Goal: Transaction & Acquisition: Book appointment/travel/reservation

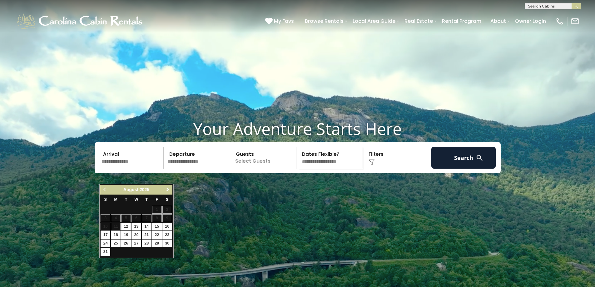
click at [167, 189] on span "Next" at bounding box center [167, 189] width 5 height 5
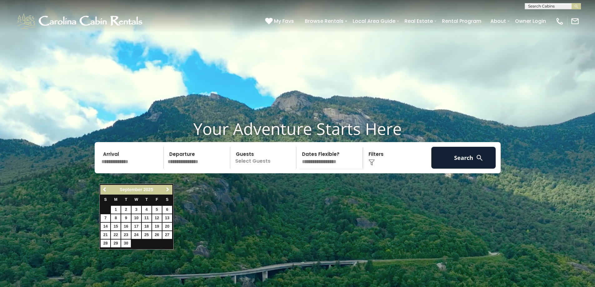
click at [167, 189] on span "Next" at bounding box center [167, 189] width 5 height 5
click at [144, 243] on link "30" at bounding box center [147, 244] width 10 height 8
type input "********"
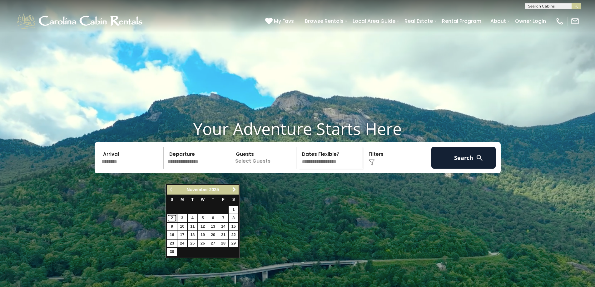
click at [170, 219] on link "2" at bounding box center [172, 218] width 10 height 8
type input "*******"
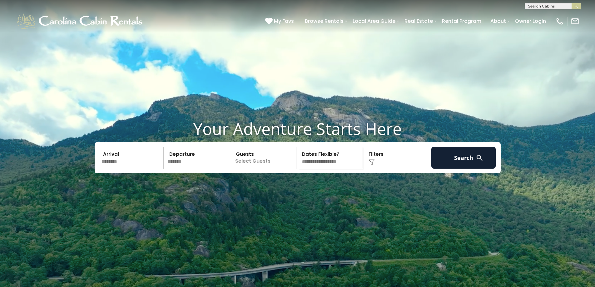
click at [261, 169] on p "Select Guests" at bounding box center [264, 158] width 64 height 22
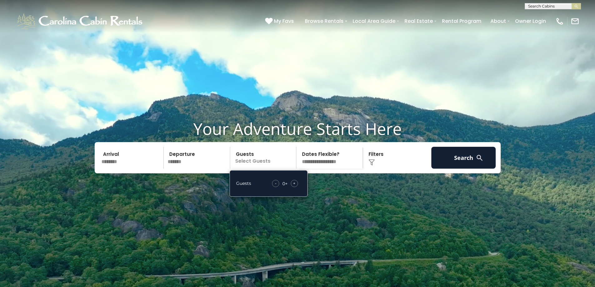
click at [295, 186] on span "+" at bounding box center [294, 183] width 2 height 6
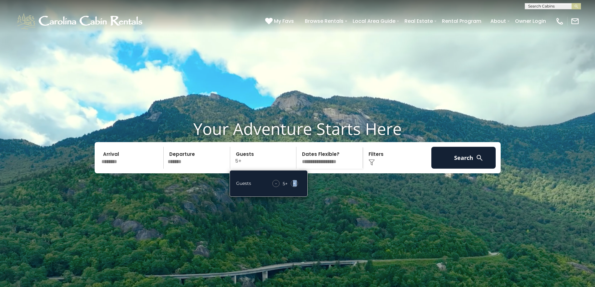
click at [295, 186] on span "+" at bounding box center [294, 183] width 2 height 6
click at [329, 169] on select "**********" at bounding box center [330, 158] width 64 height 22
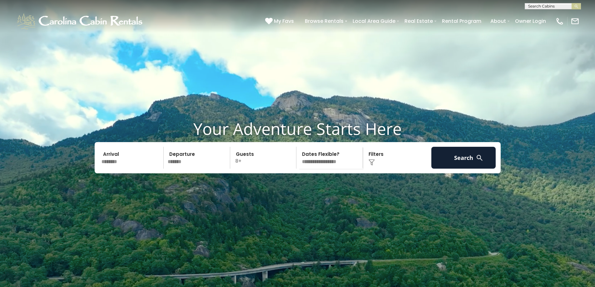
click at [384, 173] on div "Arrival ******** Departure ******* Guests 8+ Guests - 8 + + **" at bounding box center [298, 157] width 406 height 31
click at [384, 169] on div "Click to Choose" at bounding box center [397, 158] width 65 height 22
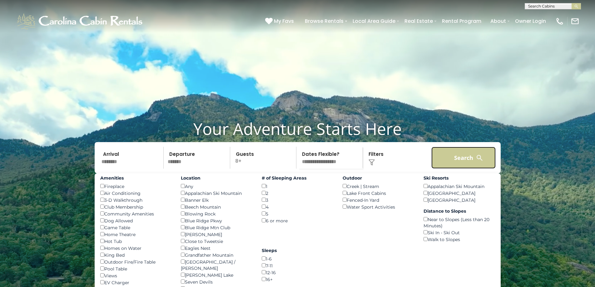
click at [472, 169] on button "Search" at bounding box center [463, 158] width 65 height 22
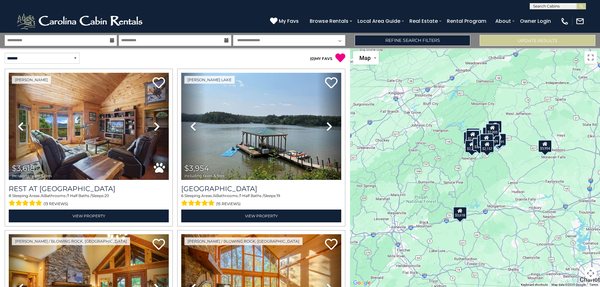
click at [592, 275] on button "Map camera controls" at bounding box center [590, 273] width 12 height 12
click at [572, 242] on button "Zoom in" at bounding box center [574, 242] width 12 height 12
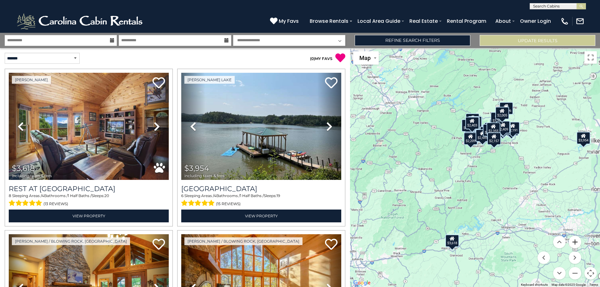
click at [572, 242] on button "Zoom in" at bounding box center [574, 242] width 12 height 12
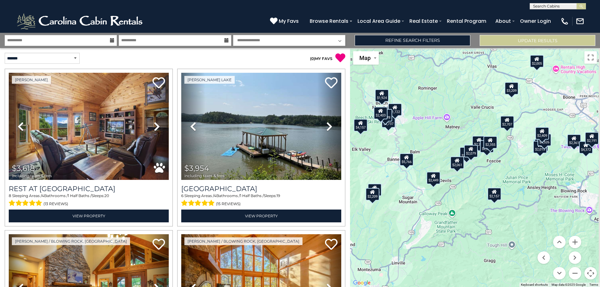
drag, startPoint x: 550, startPoint y: 102, endPoint x: 468, endPoint y: 254, distance: 172.6
click at [469, 254] on div "$3,618 $3,954 $2,157 $2,739 $2,358 $2,707 $2,737 $5,766 $3,006 $2,361 $1,924 $2…" at bounding box center [475, 167] width 250 height 239
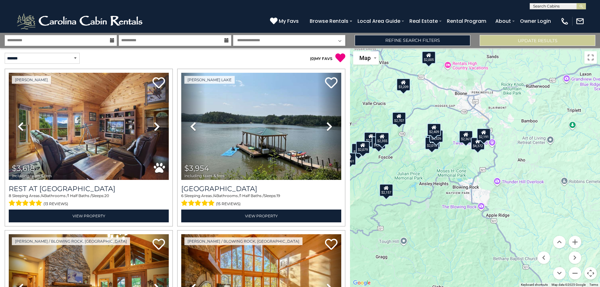
drag, startPoint x: 519, startPoint y: 194, endPoint x: 416, endPoint y: 187, distance: 102.7
click at [416, 187] on div "$3,618 $3,954 $2,157 $2,739 $2,358 $2,707 $2,737 $5,766 $3,006 $2,361 $1,924 $2…" at bounding box center [475, 167] width 250 height 239
click at [392, 194] on div "$2,157" at bounding box center [386, 190] width 14 height 12
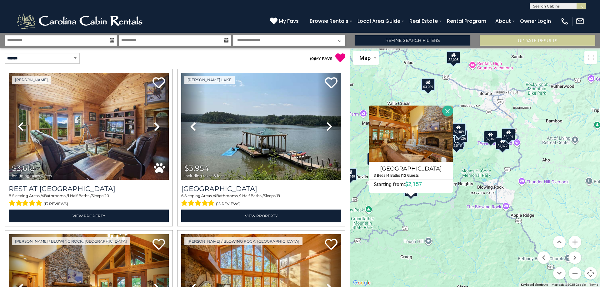
drag, startPoint x: 449, startPoint y: 112, endPoint x: 453, endPoint y: 113, distance: 4.2
click at [449, 112] on button "Close" at bounding box center [447, 111] width 11 height 11
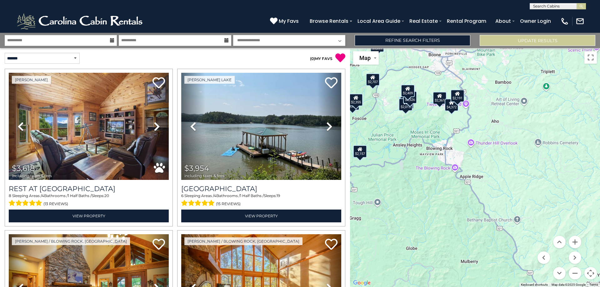
drag, startPoint x: 493, startPoint y: 229, endPoint x: 438, endPoint y: 190, distance: 66.8
click at [438, 190] on div "$3,618 $3,954 $2,157 $2,739 $2,358 $2,707 $2,737 $5,766 $3,006 $2,361 $1,924 $2…" at bounding box center [475, 167] width 250 height 239
click at [573, 275] on button "Zoom out" at bounding box center [574, 273] width 12 height 12
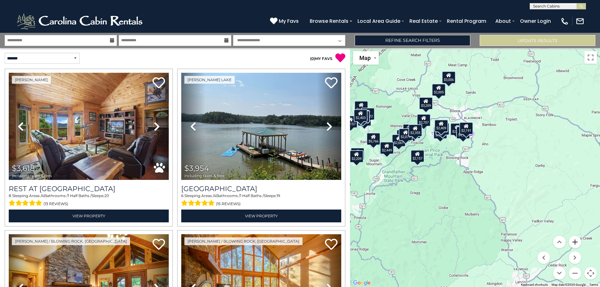
click at [576, 245] on button "Zoom in" at bounding box center [574, 242] width 12 height 12
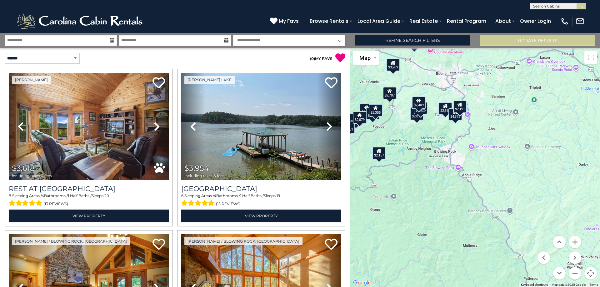
click at [576, 245] on button "Zoom in" at bounding box center [574, 242] width 12 height 12
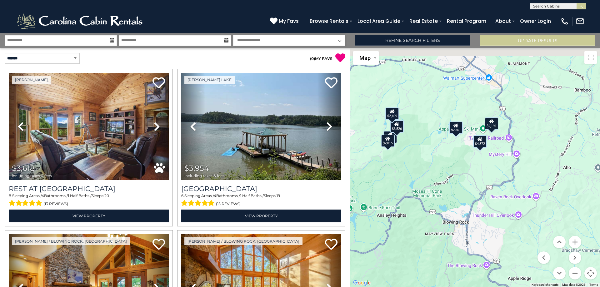
drag, startPoint x: 447, startPoint y: 110, endPoint x: 498, endPoint y: 205, distance: 108.4
click at [499, 205] on div "$3,618 $3,954 $2,157 $2,739 $2,358 $2,707 $2,737 $5,766 $3,006 $2,361 $1,924 $2…" at bounding box center [475, 167] width 250 height 239
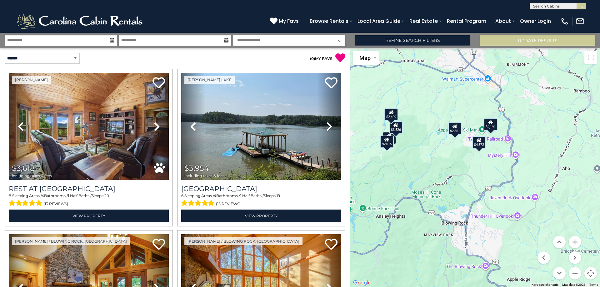
click at [386, 145] on div "$2,015" at bounding box center [387, 142] width 14 height 12
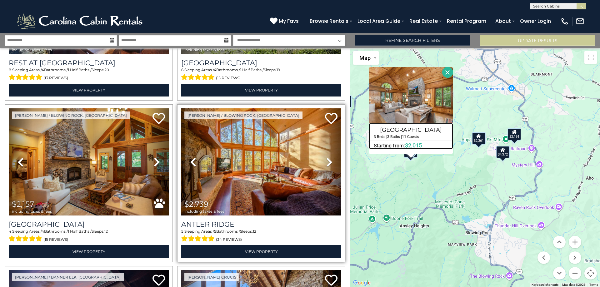
scroll to position [156, 0]
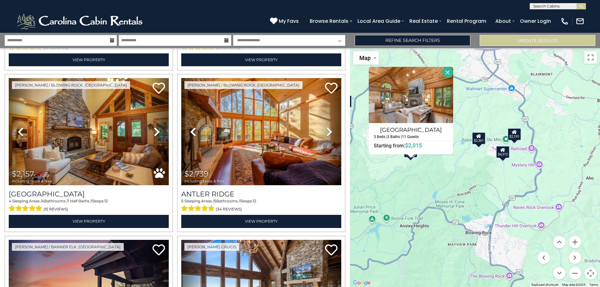
click at [449, 183] on div "$3,618 $3,954 $2,157 $2,739 $2,358 $2,707 $2,737 $5,766 $3,006 $2,361 $1,924 $2…" at bounding box center [475, 167] width 250 height 239
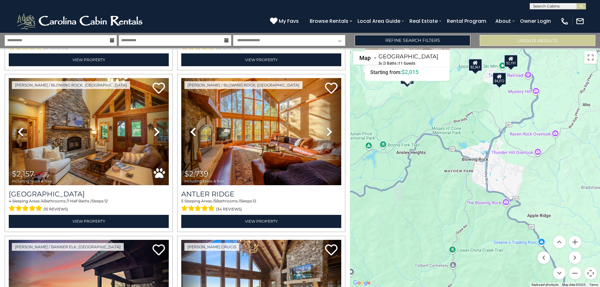
drag, startPoint x: 472, startPoint y: 196, endPoint x: 467, endPoint y: 120, distance: 76.6
click at [467, 120] on div "$3,618 $3,954 $2,157 $2,739 $2,358 $2,707 $2,737 $5,766 $3,006 $2,361 $1,924 $2…" at bounding box center [475, 167] width 250 height 239
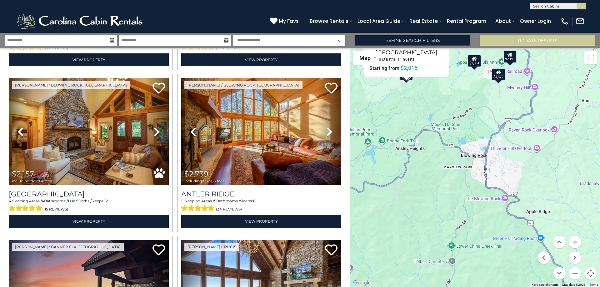
drag, startPoint x: 401, startPoint y: 201, endPoint x: 506, endPoint y: 202, distance: 104.6
click at [506, 202] on div "$3,618 $3,954 $2,157 $2,739 $2,358 $2,707 $2,737 $5,766 $3,006 $2,361 $1,924 $2…" at bounding box center [475, 167] width 250 height 239
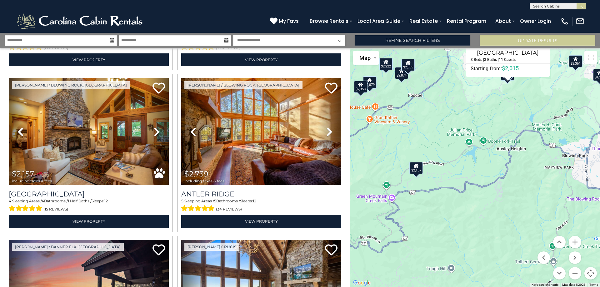
click at [420, 176] on div "$3,618 $3,954 $2,157 $2,739 $2,358 $2,707 $2,737 $5,766 $3,006 $2,361 $1,924 $2…" at bounding box center [475, 167] width 250 height 239
click at [420, 170] on div "$2,157" at bounding box center [416, 167] width 14 height 12
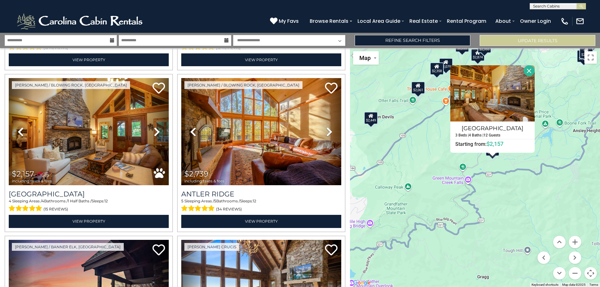
drag, startPoint x: 456, startPoint y: 220, endPoint x: 527, endPoint y: 208, distance: 72.3
click at [527, 208] on div "$3,618 $3,954 $2,157 $2,739 $2,358 $2,707 $2,737 $5,766 $3,006 $2,361 $1,924 $2…" at bounding box center [475, 167] width 250 height 239
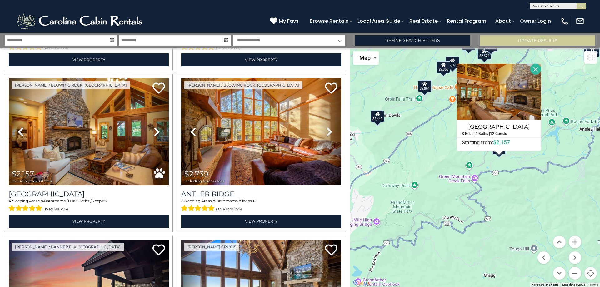
drag, startPoint x: 533, startPoint y: 68, endPoint x: 534, endPoint y: 77, distance: 8.8
click at [533, 68] on button "Close" at bounding box center [535, 69] width 11 height 11
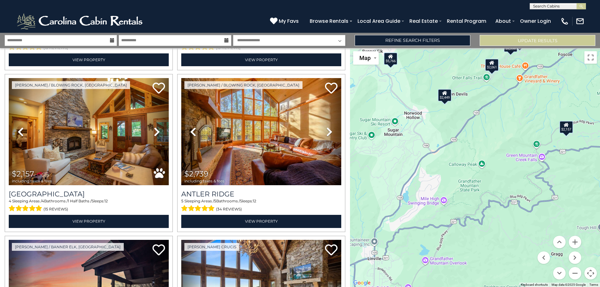
drag, startPoint x: 479, startPoint y: 218, endPoint x: 548, endPoint y: 196, distance: 72.5
click at [548, 196] on div "$3,618 $3,954 $2,157 $2,739 $2,358 $2,707 $2,737 $5,766 $3,006 $2,361 $1,924 $2…" at bounding box center [475, 167] width 250 height 239
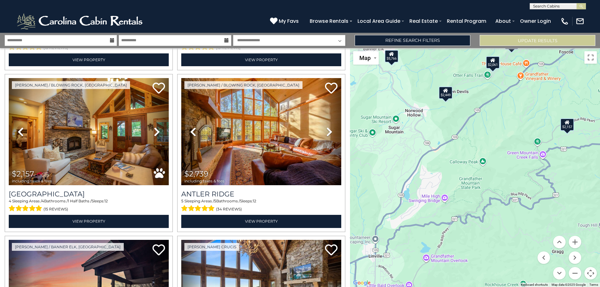
click at [494, 64] on div "$2,061" at bounding box center [493, 62] width 14 height 12
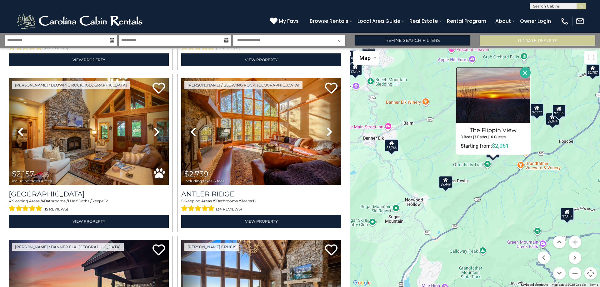
click at [504, 113] on img at bounding box center [492, 95] width 75 height 56
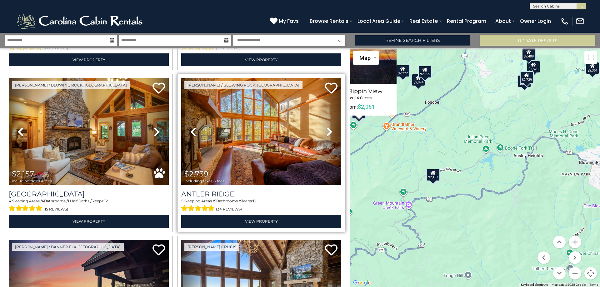
drag, startPoint x: 470, startPoint y: 236, endPoint x: 333, endPoint y: 200, distance: 141.2
click at [333, 200] on div "**********" at bounding box center [300, 160] width 600 height 254
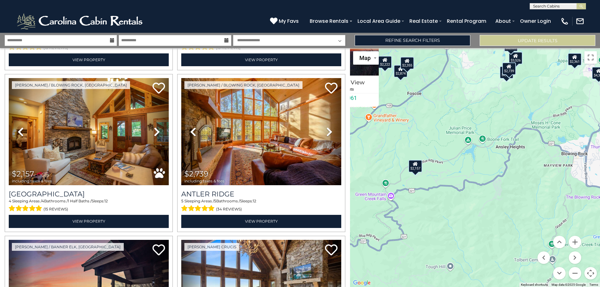
drag, startPoint x: 506, startPoint y: 188, endPoint x: 380, endPoint y: 202, distance: 126.6
click at [381, 203] on div "$3,618 $3,954 $2,157 $2,739 $2,358 $2,707 $2,737 $5,766 $3,006 $2,361 $1,924 $2…" at bounding box center [475, 167] width 250 height 239
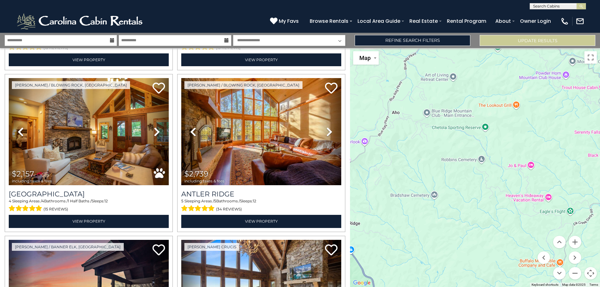
drag, startPoint x: 508, startPoint y: 196, endPoint x: 516, endPoint y: 175, distance: 22.4
click at [516, 175] on div "$3,618 $3,954 $2,157 $2,739 $2,358 $2,707 $2,737 $5,766 $3,006 $2,361 $1,924 $2…" at bounding box center [475, 167] width 250 height 239
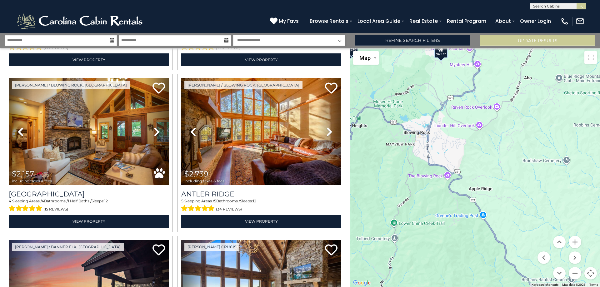
drag, startPoint x: 484, startPoint y: 205, endPoint x: 529, endPoint y: 194, distance: 45.9
click at [529, 194] on div "$3,618 $3,954 $2,157 $2,739 $2,358 $2,707 $2,737 $5,766 $3,006 $2,361 $1,924 $2…" at bounding box center [475, 167] width 250 height 239
click at [576, 272] on button "Zoom out" at bounding box center [574, 273] width 12 height 12
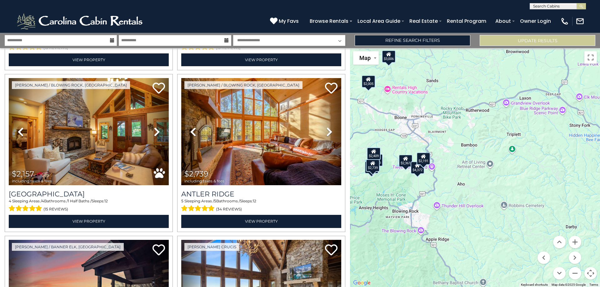
drag, startPoint x: 498, startPoint y: 184, endPoint x: 477, endPoint y: 213, distance: 36.2
click at [477, 213] on div "$3,618 $3,954 $2,157 $2,739 $2,358 $2,707 $2,737 $5,766 $3,006 $2,361 $1,924 $2…" at bounding box center [475, 167] width 250 height 239
click at [369, 83] on div "$2,005" at bounding box center [369, 81] width 14 height 12
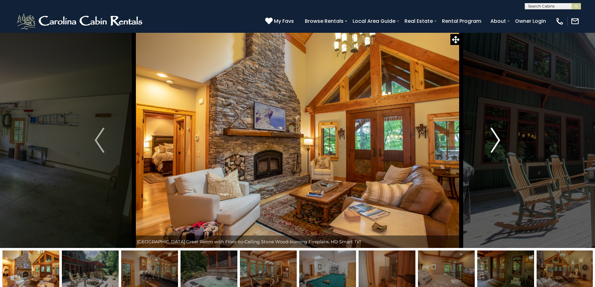
click at [500, 129] on img "Next" at bounding box center [495, 140] width 9 height 25
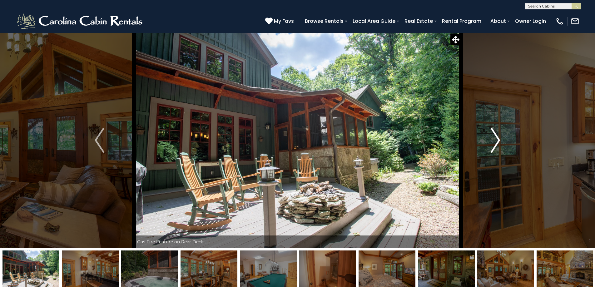
click at [496, 136] on img "Next" at bounding box center [495, 140] width 9 height 25
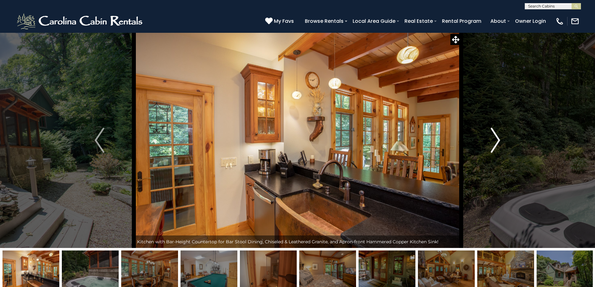
click at [496, 136] on img "Next" at bounding box center [495, 140] width 9 height 25
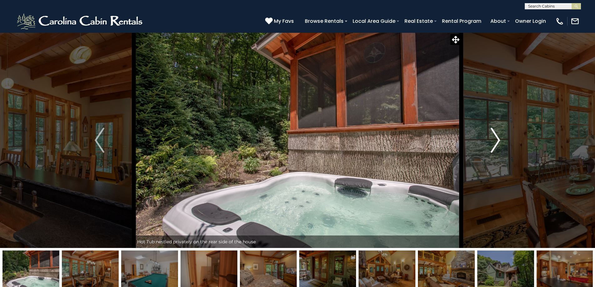
click at [496, 136] on img "Next" at bounding box center [495, 140] width 9 height 25
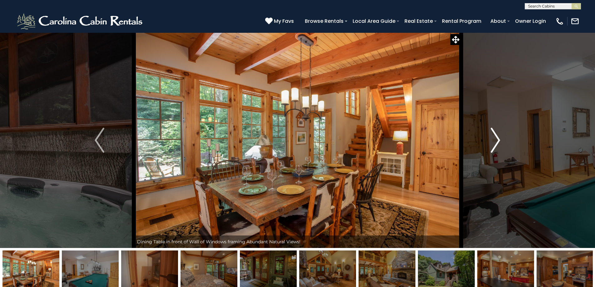
click at [496, 136] on img "Next" at bounding box center [495, 140] width 9 height 25
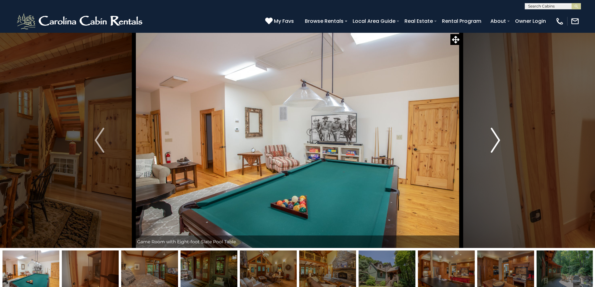
click at [496, 136] on img "Next" at bounding box center [495, 140] width 9 height 25
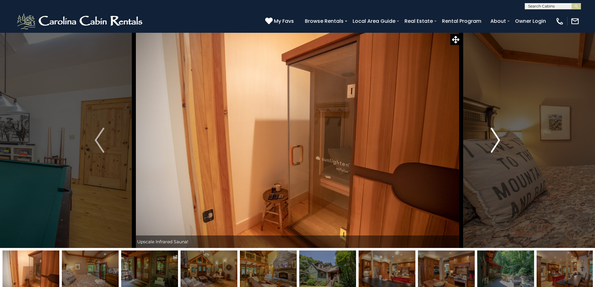
click at [496, 136] on img "Next" at bounding box center [495, 140] width 9 height 25
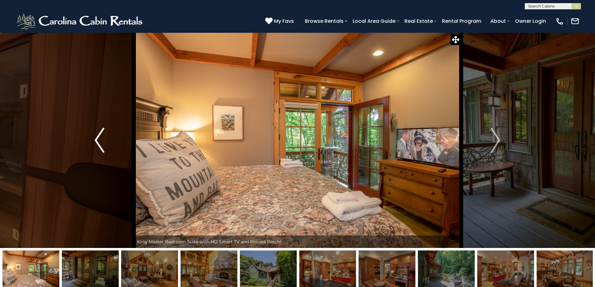
click at [107, 148] on button "Previous" at bounding box center [99, 139] width 69 height 215
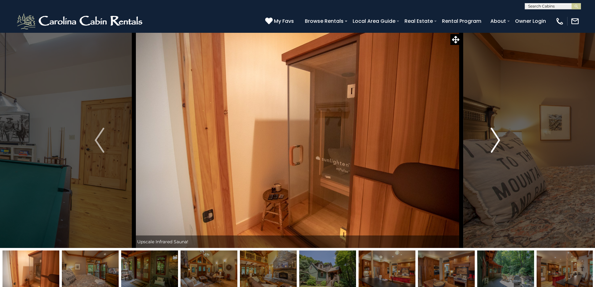
click at [499, 139] on img "Next" at bounding box center [495, 140] width 9 height 25
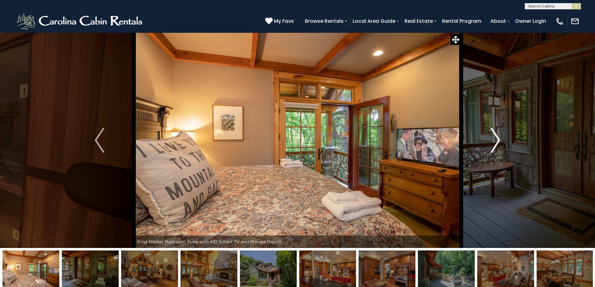
click at [495, 140] on img "Next" at bounding box center [495, 140] width 9 height 25
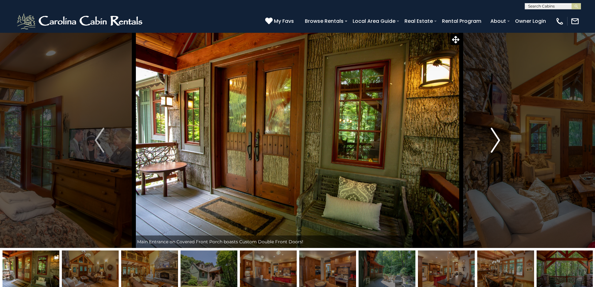
click at [495, 140] on img "Next" at bounding box center [495, 140] width 9 height 25
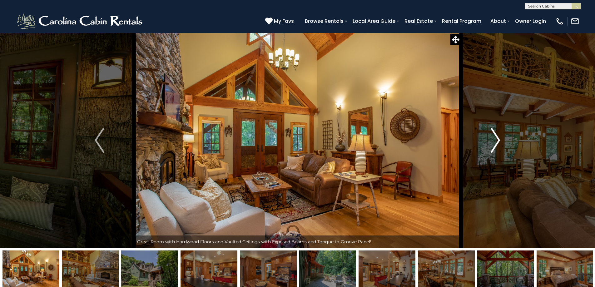
click at [495, 140] on img "Next" at bounding box center [495, 140] width 9 height 25
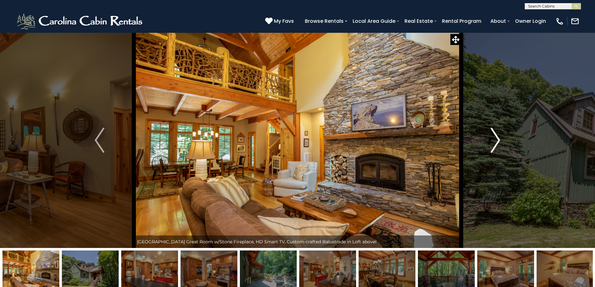
click at [495, 140] on img "Next" at bounding box center [495, 140] width 9 height 25
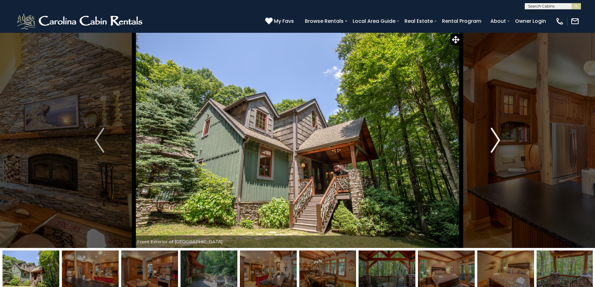
click at [495, 140] on img "Next" at bounding box center [495, 140] width 9 height 25
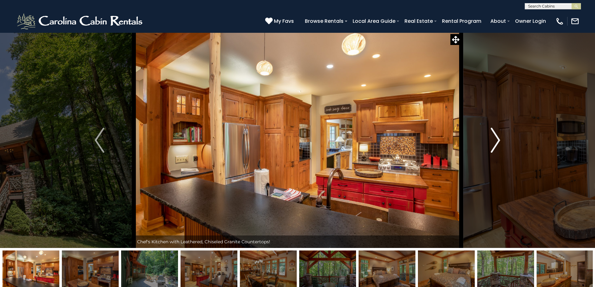
click at [495, 140] on img "Next" at bounding box center [495, 140] width 9 height 25
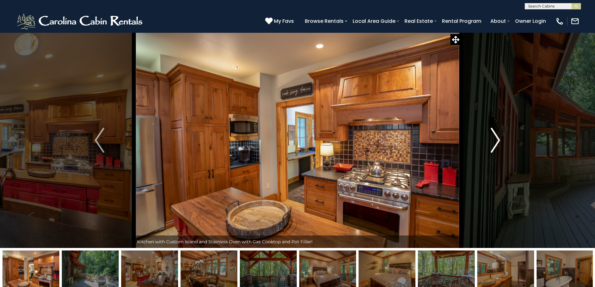
click at [495, 140] on img "Next" at bounding box center [495, 140] width 9 height 25
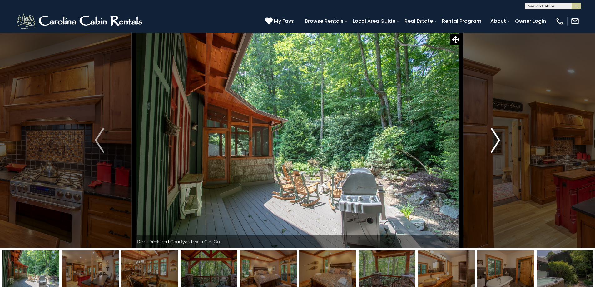
click at [495, 140] on img "Next" at bounding box center [495, 140] width 9 height 25
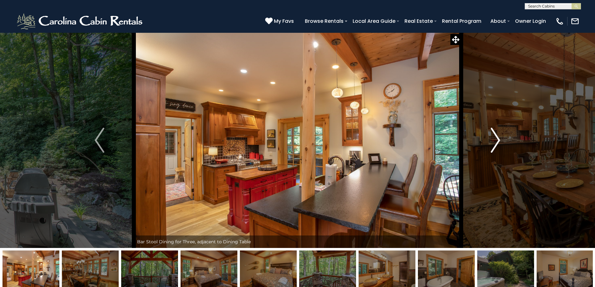
click at [495, 140] on img "Next" at bounding box center [495, 140] width 9 height 25
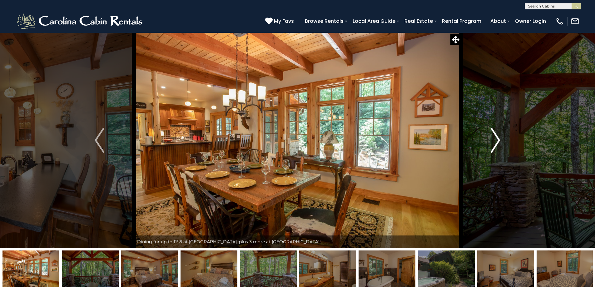
click at [495, 140] on img "Next" at bounding box center [495, 140] width 9 height 25
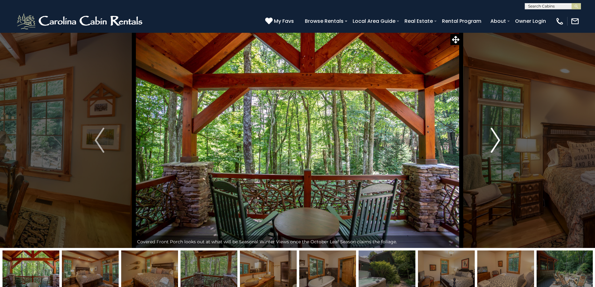
click at [495, 140] on img "Next" at bounding box center [495, 140] width 9 height 25
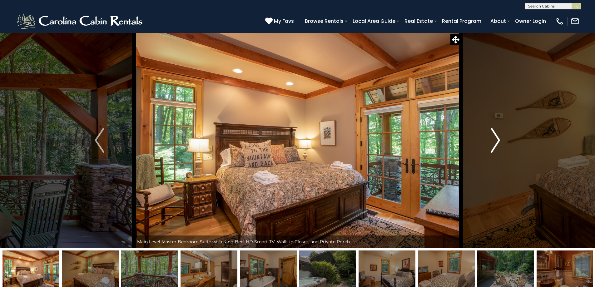
click at [495, 140] on img "Next" at bounding box center [495, 140] width 9 height 25
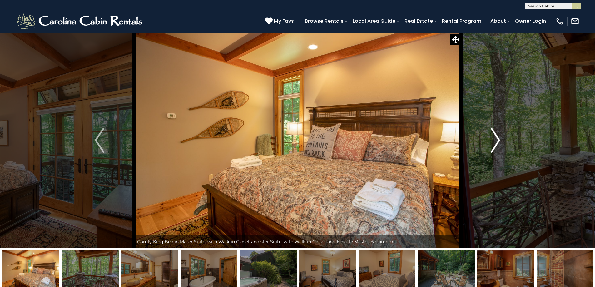
click at [495, 140] on img "Next" at bounding box center [495, 140] width 9 height 25
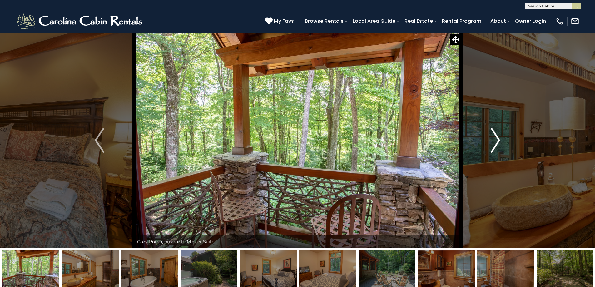
click at [495, 140] on img "Next" at bounding box center [495, 140] width 9 height 25
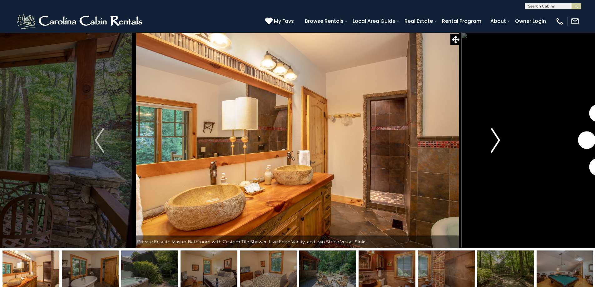
click at [495, 140] on img "Next" at bounding box center [495, 140] width 9 height 25
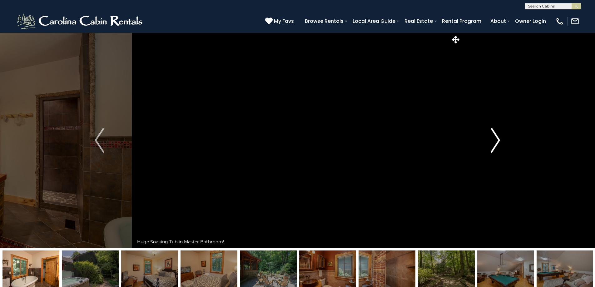
click at [495, 140] on img "Next" at bounding box center [495, 140] width 9 height 25
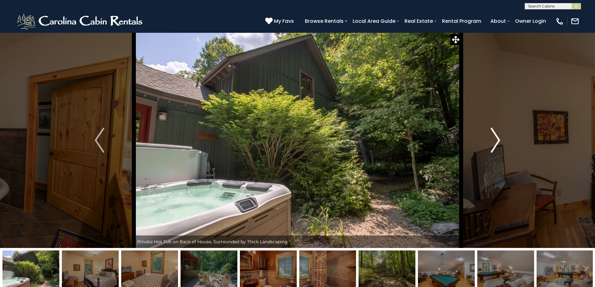
click at [495, 140] on img "Next" at bounding box center [495, 140] width 9 height 25
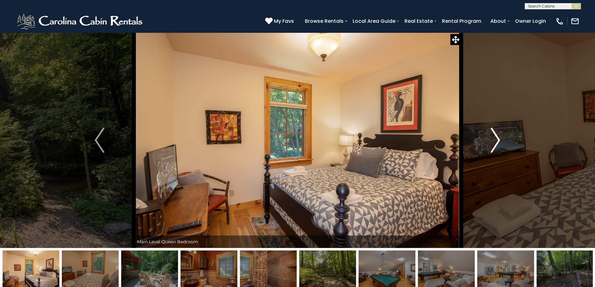
click at [495, 140] on img "Next" at bounding box center [495, 140] width 9 height 25
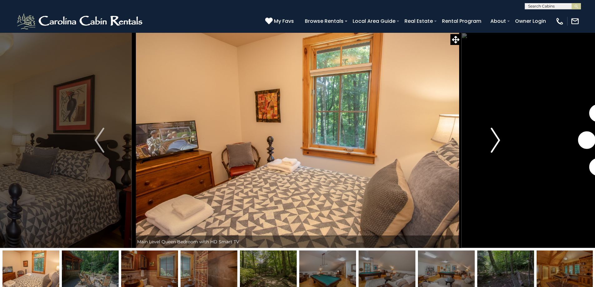
click at [495, 140] on img "Next" at bounding box center [495, 140] width 9 height 25
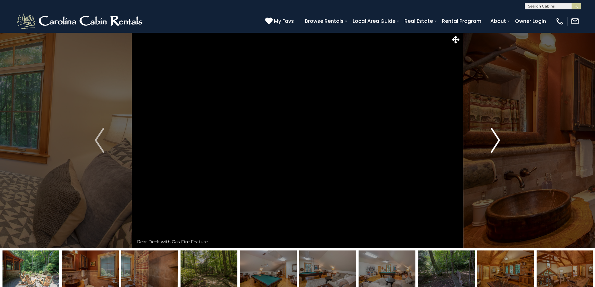
click at [495, 140] on img "Next" at bounding box center [495, 140] width 9 height 25
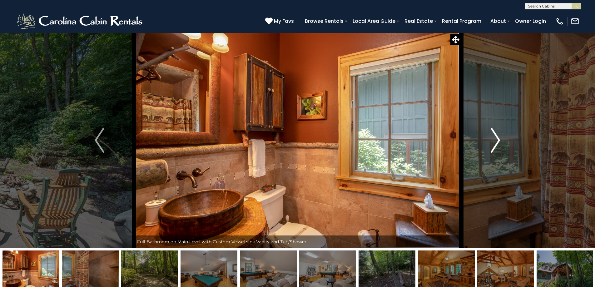
click at [495, 140] on img "Next" at bounding box center [495, 140] width 9 height 25
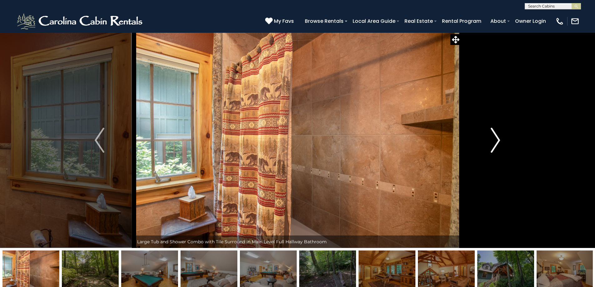
click at [495, 140] on img "Next" at bounding box center [495, 140] width 9 height 25
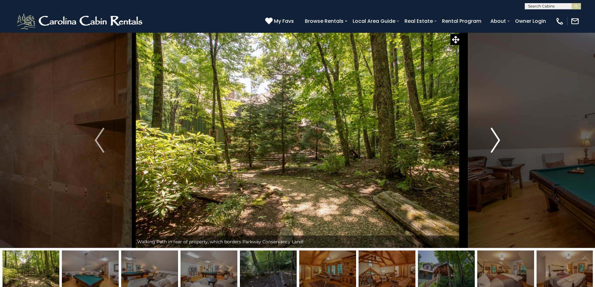
click at [495, 140] on img "Next" at bounding box center [495, 140] width 9 height 25
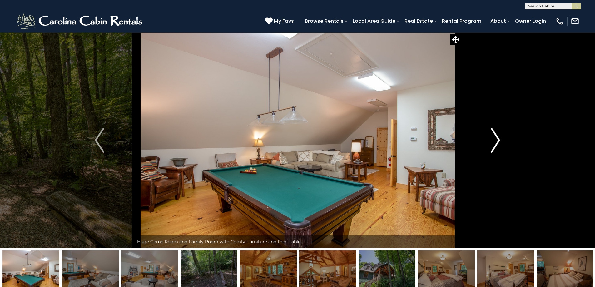
click at [495, 140] on img "Next" at bounding box center [495, 140] width 9 height 25
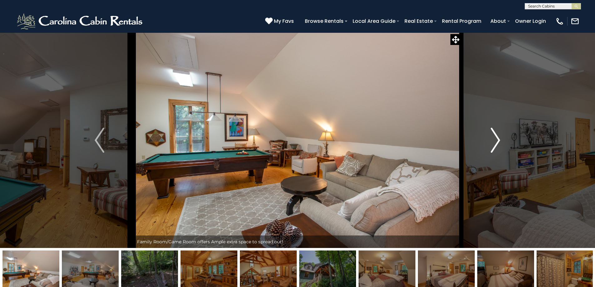
click at [495, 140] on img "Next" at bounding box center [495, 140] width 9 height 25
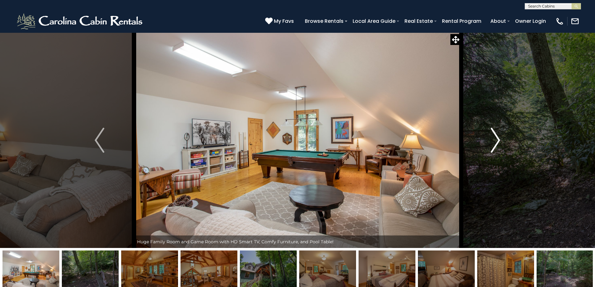
click at [495, 140] on img "Next" at bounding box center [495, 140] width 9 height 25
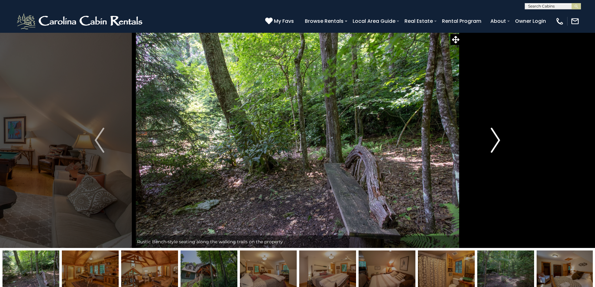
click at [495, 140] on img "Next" at bounding box center [495, 140] width 9 height 25
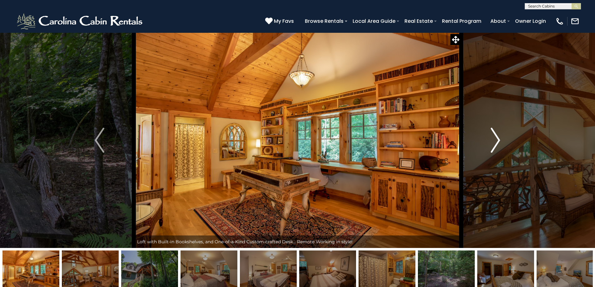
click at [495, 140] on img "Next" at bounding box center [495, 140] width 9 height 25
drag, startPoint x: 496, startPoint y: 143, endPoint x: 544, endPoint y: 270, distance: 135.9
click at [496, 143] on img "Next" at bounding box center [495, 140] width 9 height 25
click at [497, 143] on img "Next" at bounding box center [495, 140] width 9 height 25
click at [499, 135] on img "Next" at bounding box center [495, 140] width 9 height 25
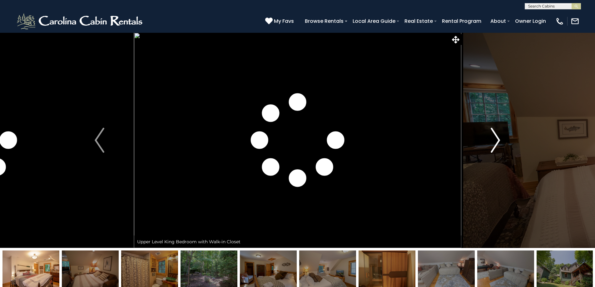
click at [501, 135] on button "Next" at bounding box center [495, 139] width 69 height 215
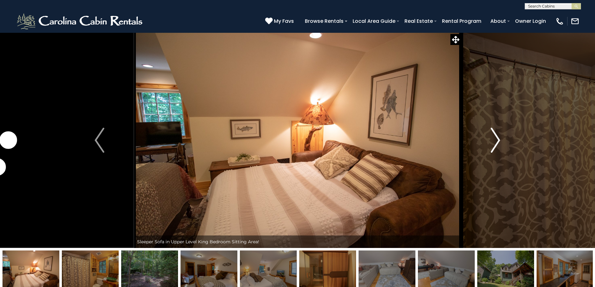
click at [495, 135] on img "Next" at bounding box center [495, 140] width 9 height 25
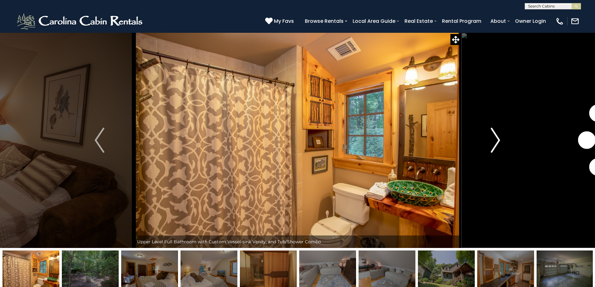
click at [495, 135] on img "Next" at bounding box center [495, 140] width 9 height 25
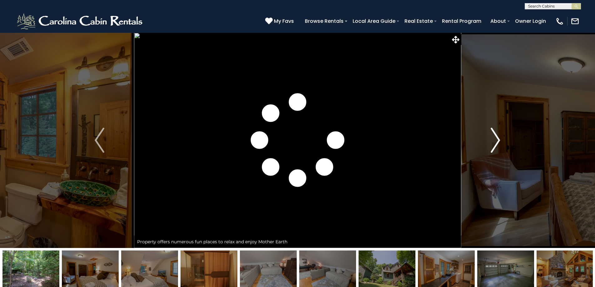
click at [495, 135] on img "Next" at bounding box center [495, 140] width 9 height 25
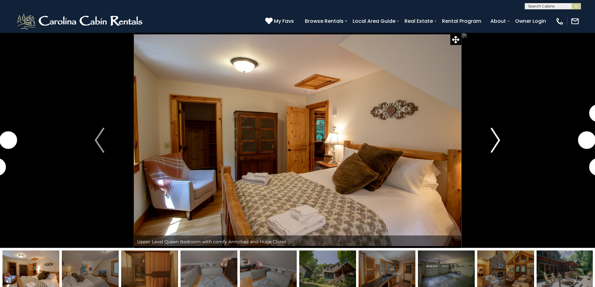
click at [495, 135] on img "Next" at bounding box center [495, 140] width 9 height 25
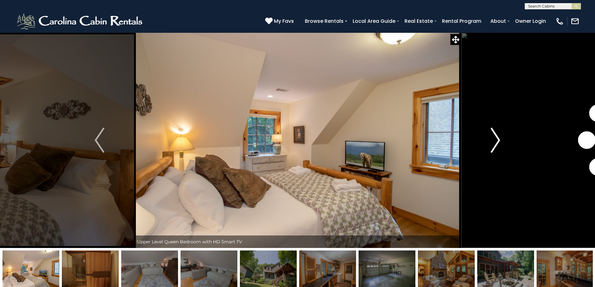
click at [495, 135] on img "Next" at bounding box center [495, 140] width 9 height 25
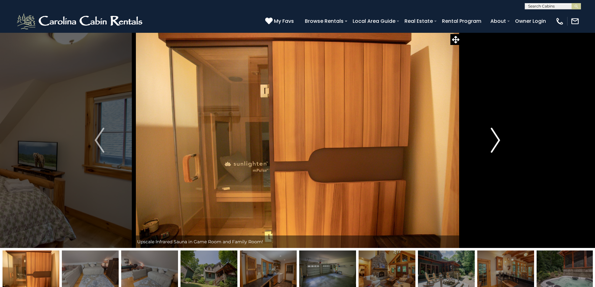
click at [495, 135] on img "Next" at bounding box center [495, 140] width 9 height 25
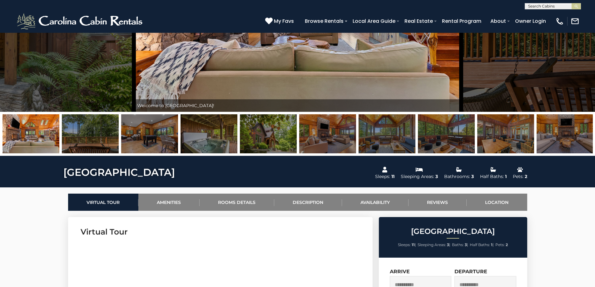
scroll to position [125, 0]
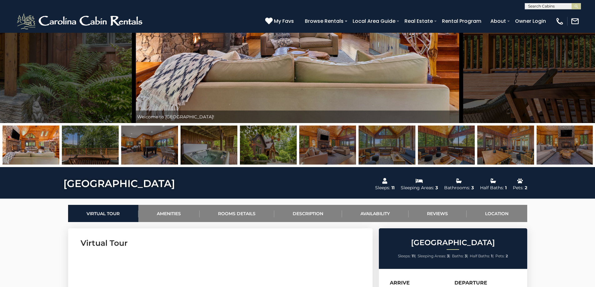
click at [380, 147] on img at bounding box center [386, 145] width 57 height 39
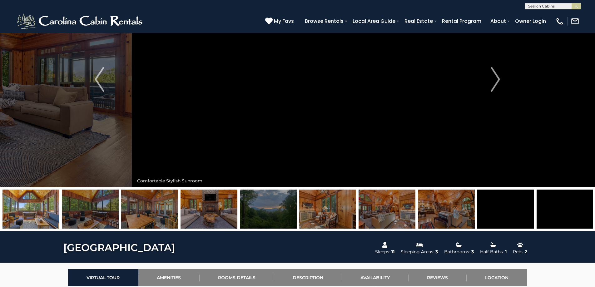
scroll to position [62, 0]
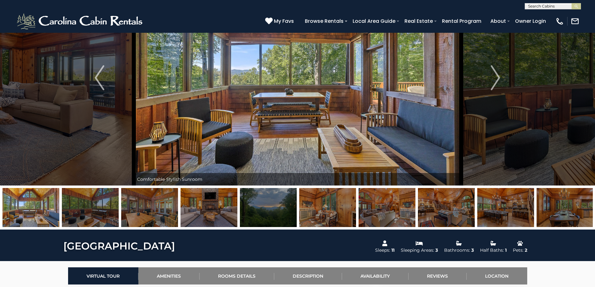
click at [406, 204] on img at bounding box center [386, 207] width 57 height 39
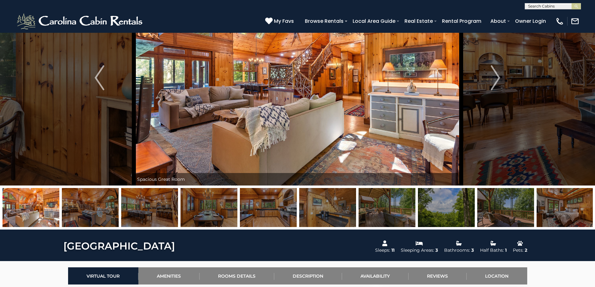
click at [220, 211] on img at bounding box center [208, 207] width 57 height 39
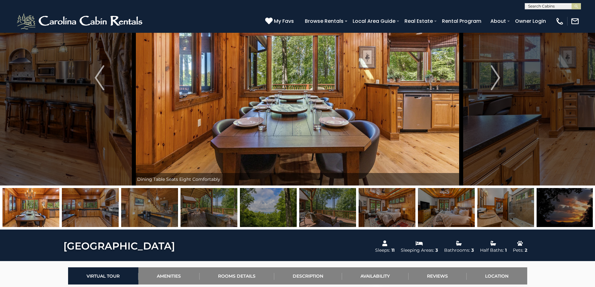
click at [223, 209] on img at bounding box center [208, 207] width 57 height 39
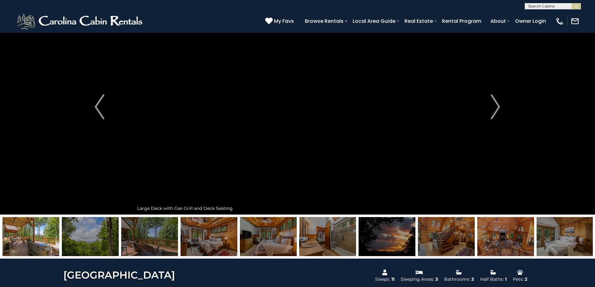
scroll to position [0, 0]
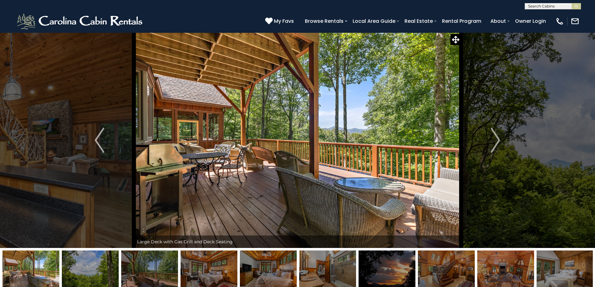
click at [442, 267] on img at bounding box center [446, 269] width 57 height 39
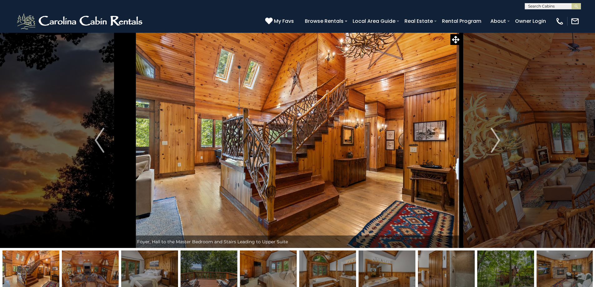
click at [363, 269] on img at bounding box center [386, 269] width 57 height 39
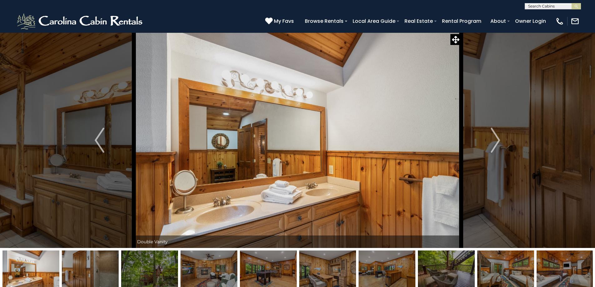
click at [161, 268] on img at bounding box center [149, 269] width 57 height 39
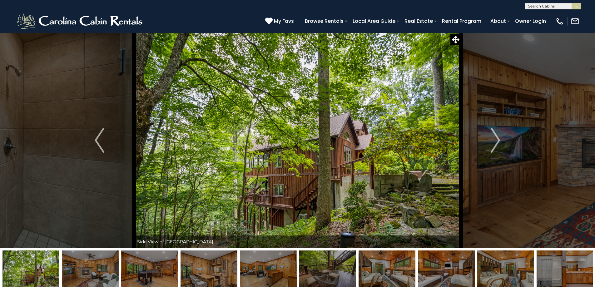
click at [326, 270] on img at bounding box center [327, 269] width 57 height 39
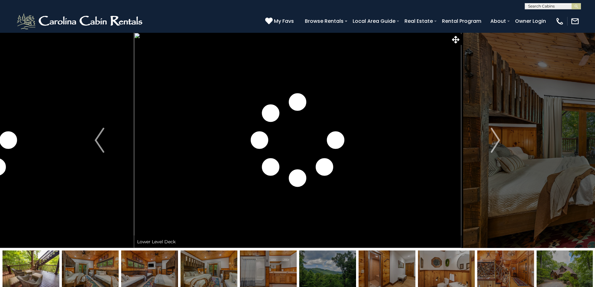
click at [228, 264] on img at bounding box center [208, 269] width 57 height 39
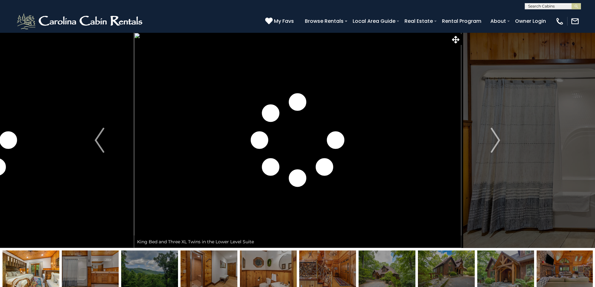
click at [296, 268] on img at bounding box center [268, 269] width 57 height 39
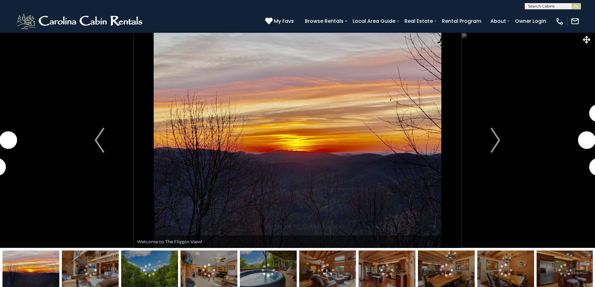
click at [93, 268] on img at bounding box center [90, 269] width 57 height 39
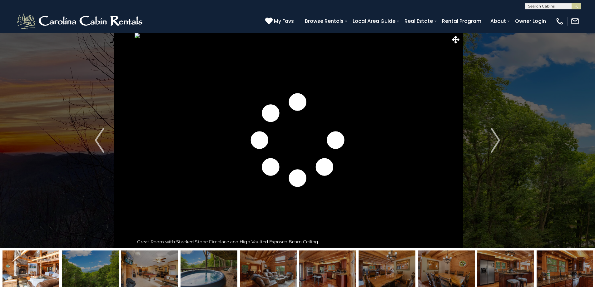
click at [137, 279] on img at bounding box center [149, 269] width 57 height 39
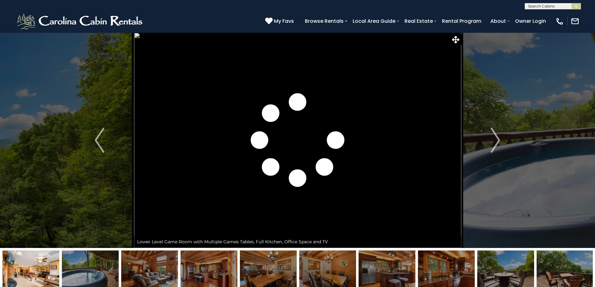
click at [220, 275] on img at bounding box center [208, 269] width 57 height 39
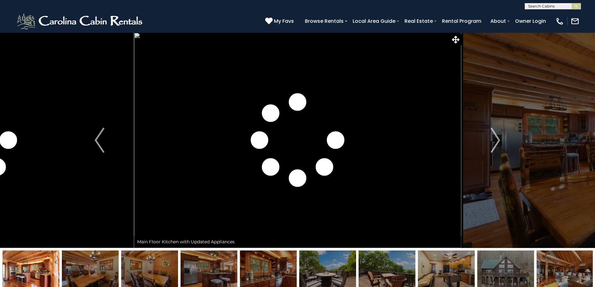
click at [536, 265] on img at bounding box center [564, 269] width 57 height 39
